Goal: Task Accomplishment & Management: Manage account settings

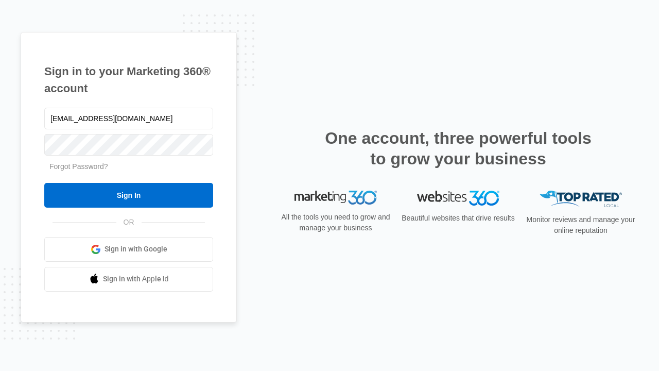
type input "[EMAIL_ADDRESS][DOMAIN_NAME]"
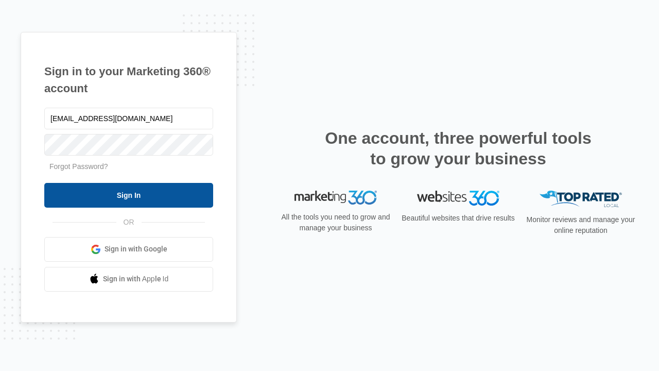
click at [129, 195] on input "Sign In" at bounding box center [128, 195] width 169 height 25
